Goal: Communication & Community: Answer question/provide support

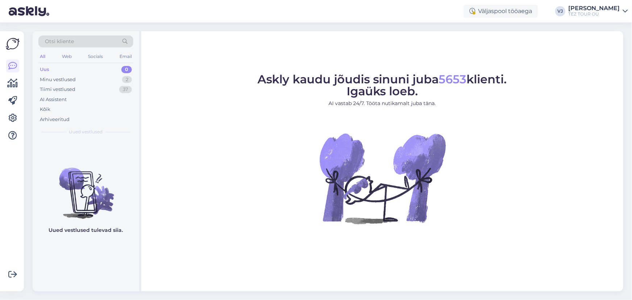
click at [189, 104] on figure "Askly kaudu jõudis sinuni juba 5653 klienti. Igaüks loeb. AI vastab 24/7. Tööta…" at bounding box center [382, 159] width 469 height 170
click at [84, 100] on div "AI Assistent" at bounding box center [85, 100] width 95 height 10
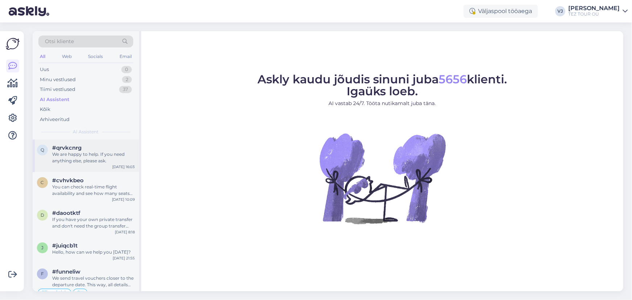
click at [82, 151] on div "We are happy to help. If you need anything else, please ask." at bounding box center [93, 157] width 83 height 13
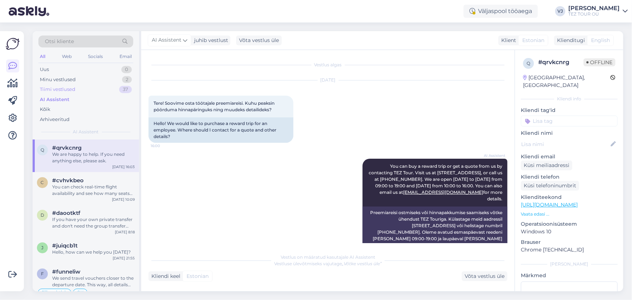
click at [92, 86] on div "Tiimi vestlused 37" at bounding box center [85, 89] width 95 height 10
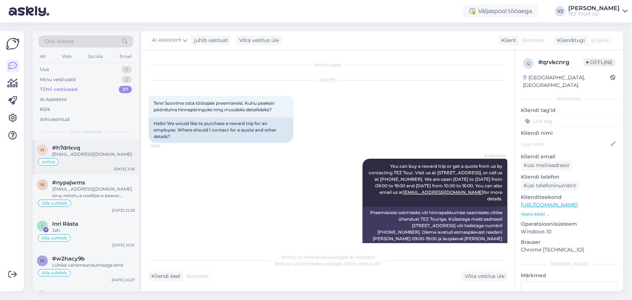
click at [86, 150] on div "#h7drlxvq" at bounding box center [93, 148] width 83 height 7
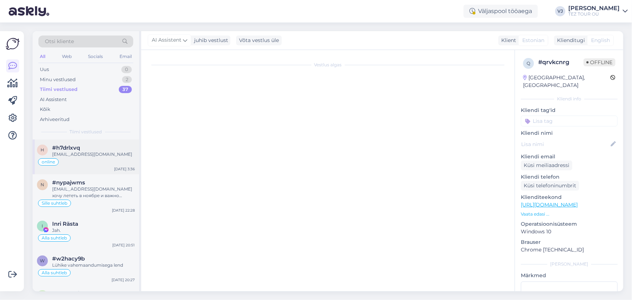
scroll to position [64, 0]
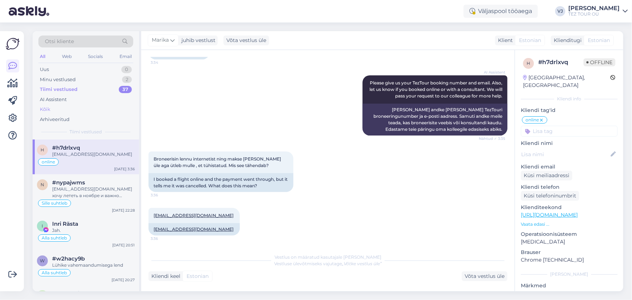
click at [66, 108] on div "Kõik" at bounding box center [85, 109] width 95 height 10
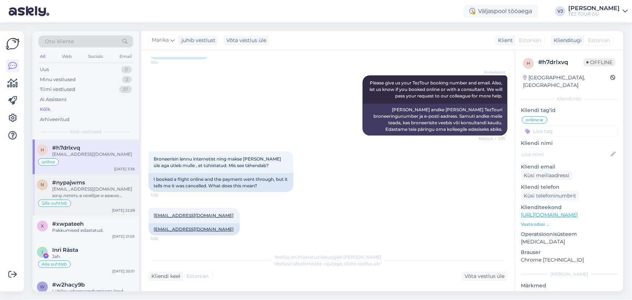
click at [79, 191] on div "[EMAIL_ADDRESS][DOMAIN_NAME] хочу лететь в ноябре и важно посмотреть пирамиды и…" at bounding box center [93, 192] width 83 height 13
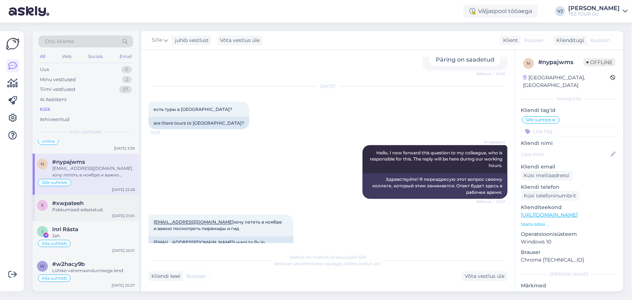
scroll to position [22, 0]
click at [83, 210] on div "Pakkumised edastatud." at bounding box center [93, 208] width 83 height 7
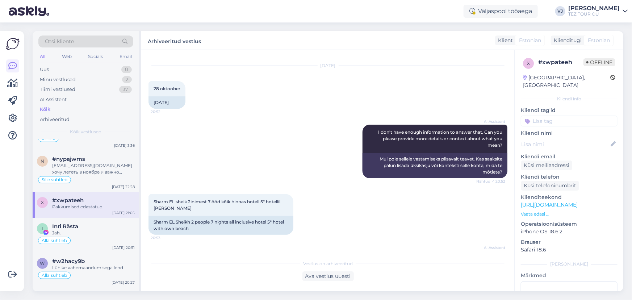
scroll to position [0, 0]
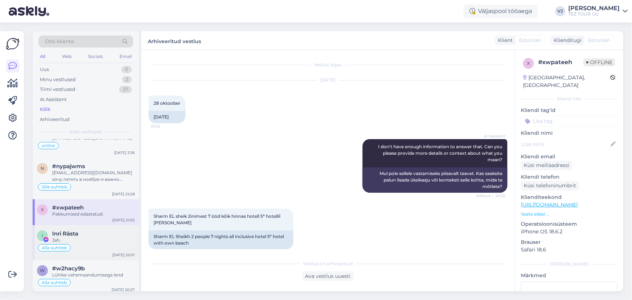
click at [81, 239] on div "Jah." at bounding box center [93, 240] width 83 height 7
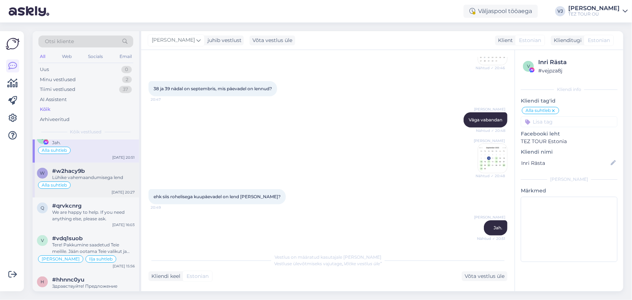
scroll to position [126, 0]
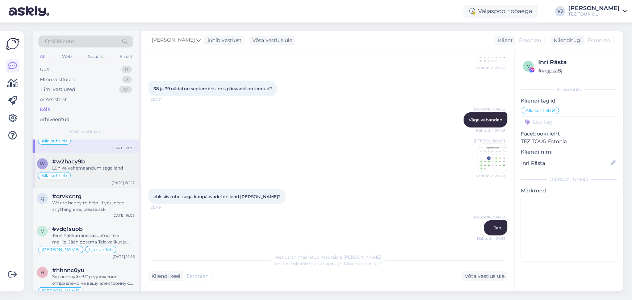
click at [104, 180] on div "w #w2hacy9b Lühike vahemaandumisega lend Alla suhtleb [DATE] 20:27" at bounding box center [86, 170] width 107 height 35
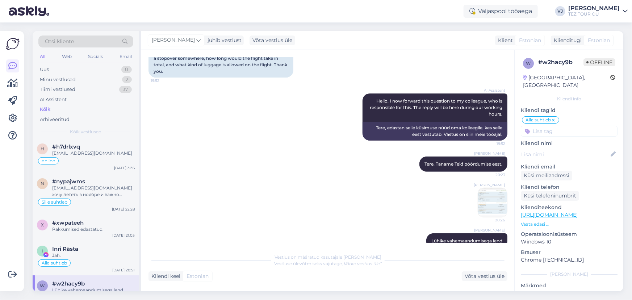
scroll to position [0, 0]
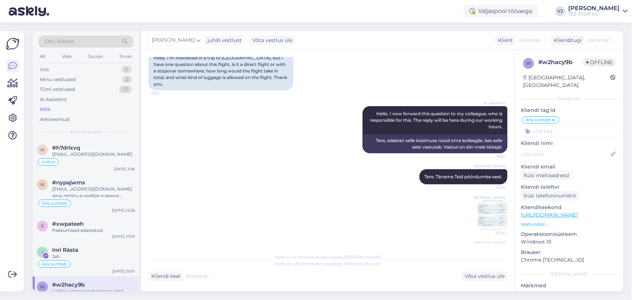
click at [405, 82] on div "Vestlus algas [DATE] Tere, [PERSON_NAME] huvitatud Batumi reisist, kuid mul on …" at bounding box center [332, 150] width 366 height 186
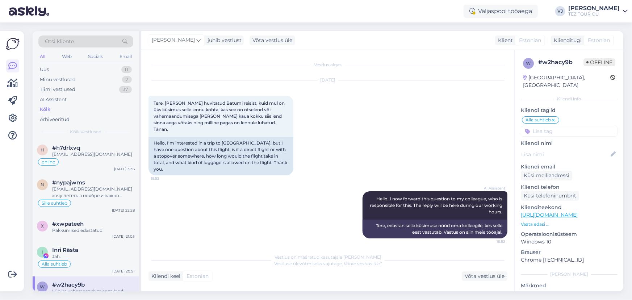
click at [348, 125] on div "[DATE] Tere, [PERSON_NAME] huvitatud Batumi reisist, kuid mul on üks küsimus se…" at bounding box center [328, 127] width 359 height 111
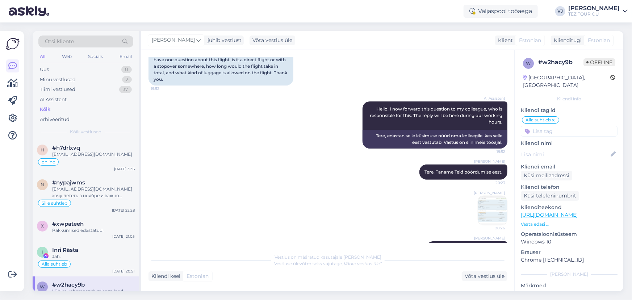
scroll to position [98, 0]
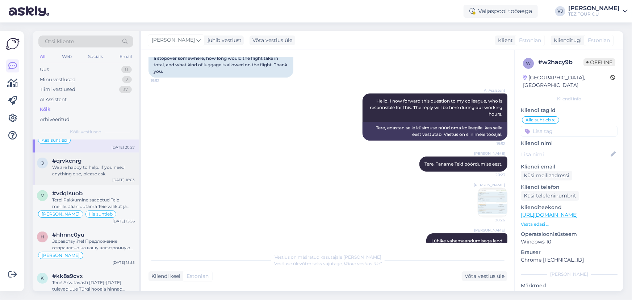
click at [99, 166] on div "We are happy to help. If you need anything else, please ask." at bounding box center [93, 170] width 83 height 13
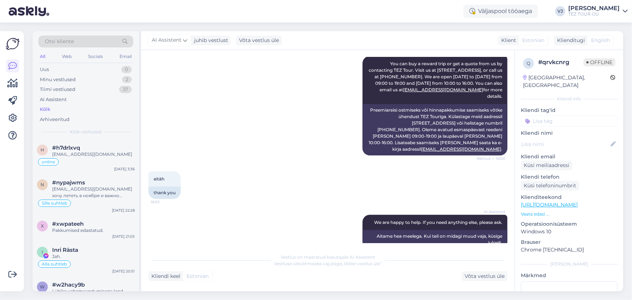
scroll to position [0, 0]
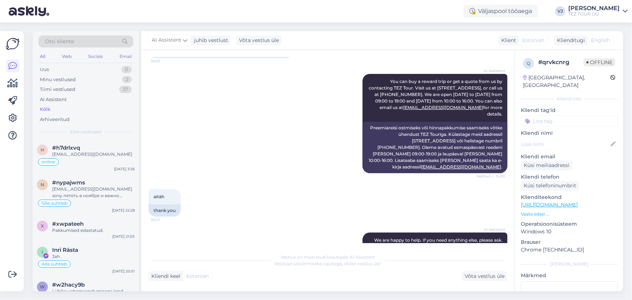
click at [320, 130] on div "AI Assistent You can buy a reward trip or get a quote from us by contacting TEZ…" at bounding box center [328, 123] width 359 height 115
